Goal: Share content: Share content

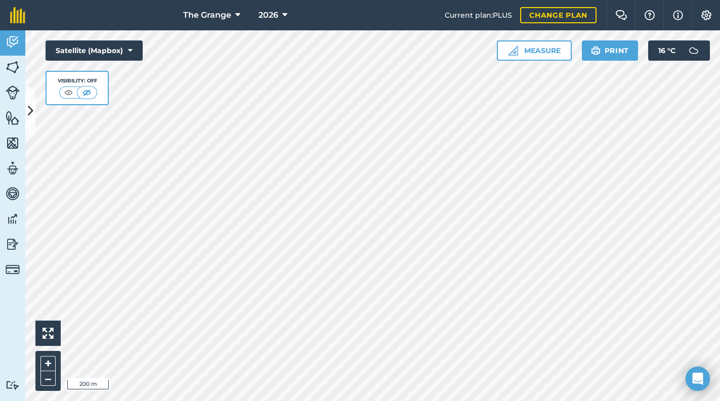
click at [29, 116] on icon at bounding box center [31, 112] width 6 height 18
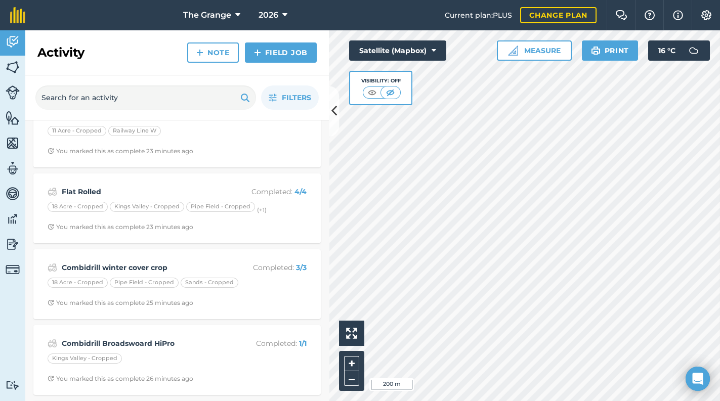
scroll to position [86, 0]
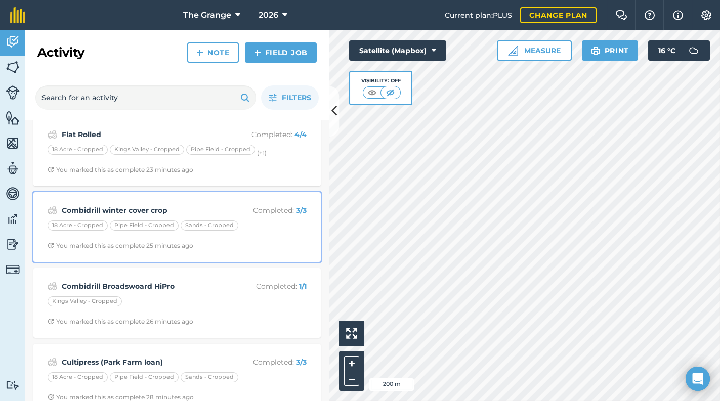
click at [289, 244] on span "You marked this as complete 25 minutes ago" at bounding box center [177, 246] width 259 height 8
click at [119, 207] on strong "Combidrill winter cover crop" at bounding box center [142, 210] width 160 height 11
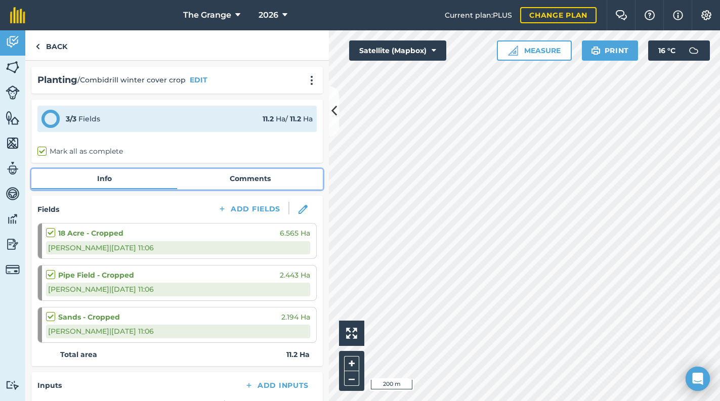
click at [249, 186] on link "Comments" at bounding box center [250, 178] width 146 height 19
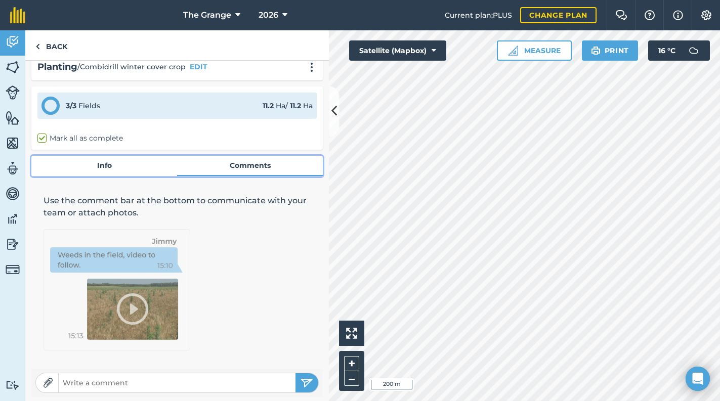
scroll to position [15, 0]
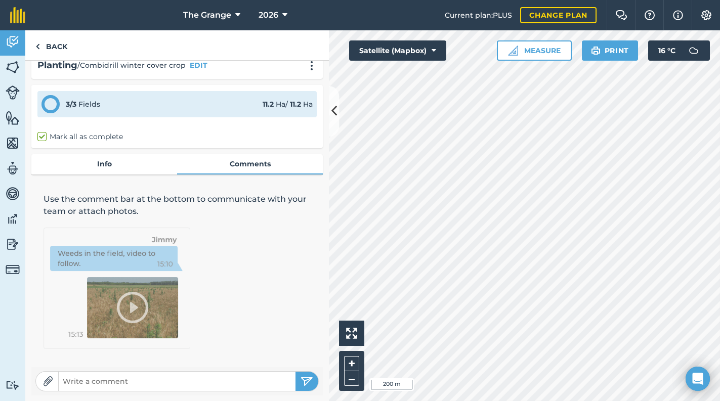
click at [54, 379] on div at bounding box center [47, 381] width 23 height 19
click at [52, 380] on img at bounding box center [48, 381] width 10 height 10
type input "C:\fakepath\Buster Cover Mix 26.docx"
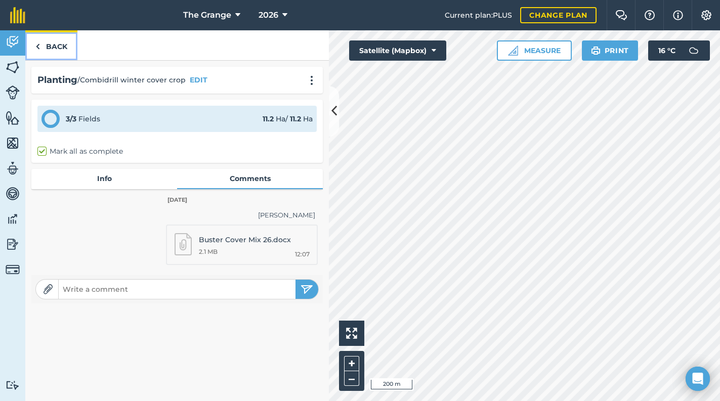
click at [51, 52] on link "Back" at bounding box center [51, 45] width 52 height 30
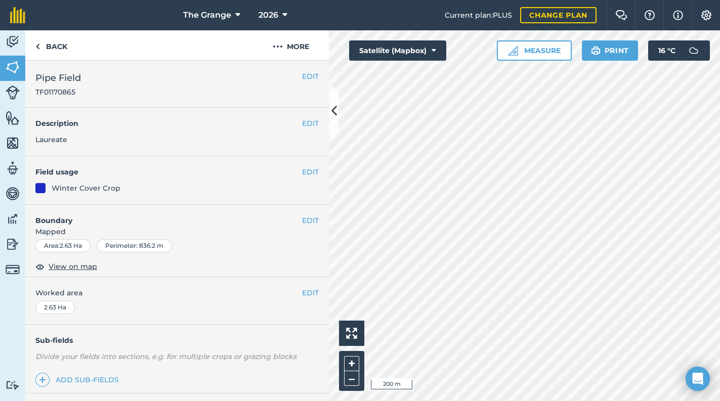
scroll to position [146, 0]
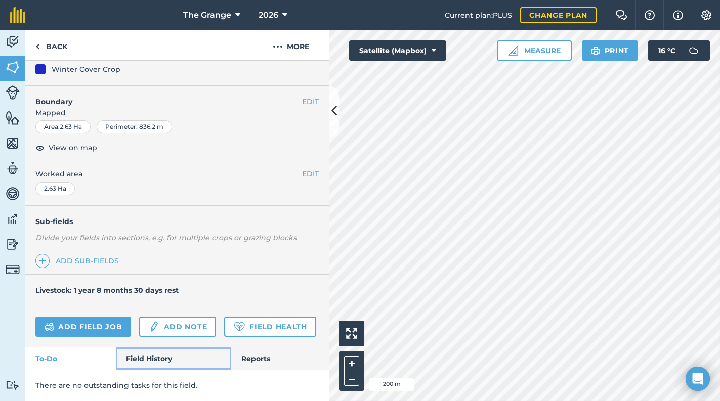
click at [153, 359] on link "Field History" at bounding box center [173, 358] width 115 height 22
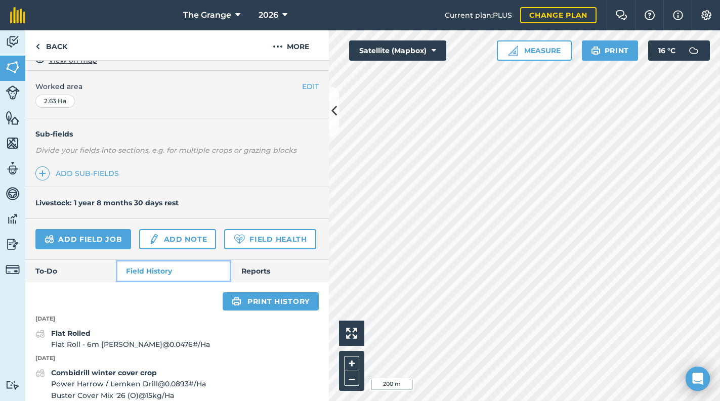
scroll to position [318, 0]
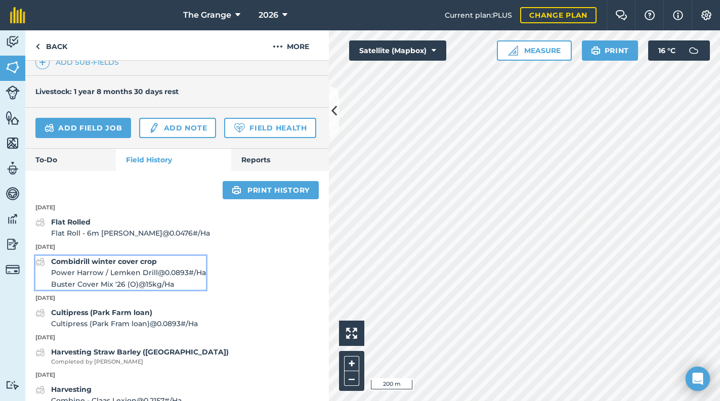
click at [110, 290] on span "Buster Cover Mix '26 (O) @ 15 kg / Ha" at bounding box center [128, 284] width 155 height 11
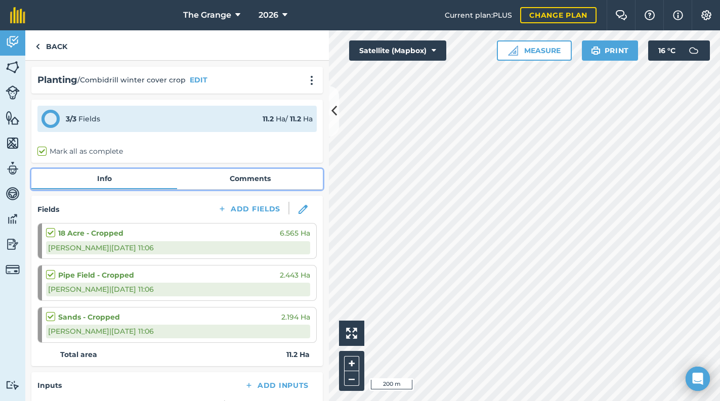
click at [266, 174] on link "Comments" at bounding box center [250, 178] width 146 height 19
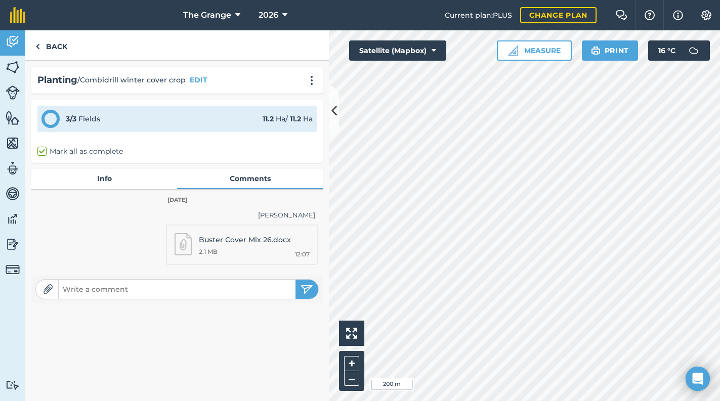
click at [215, 246] on link "Buster Cover Mix 26.docx 12:07 2.1 MB" at bounding box center [242, 245] width 152 height 41
